Goal: Task Accomplishment & Management: Use online tool/utility

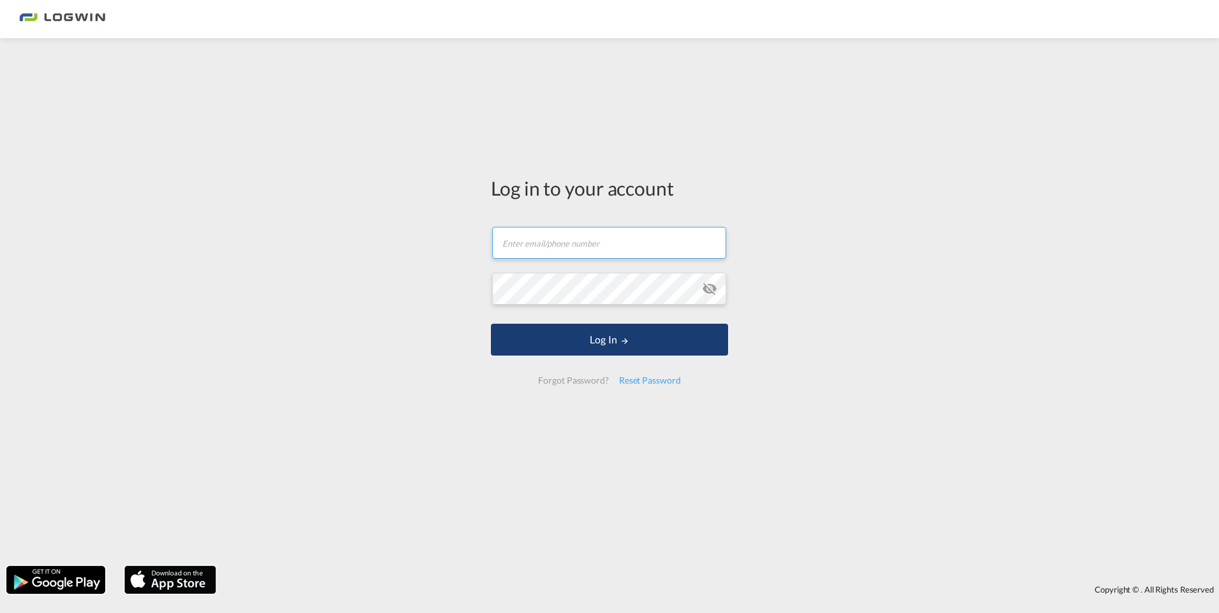
type input "[EMAIL_ADDRESS][DOMAIN_NAME]"
click at [619, 346] on button "Log In" at bounding box center [609, 340] width 237 height 32
